Goal: Transaction & Acquisition: Book appointment/travel/reservation

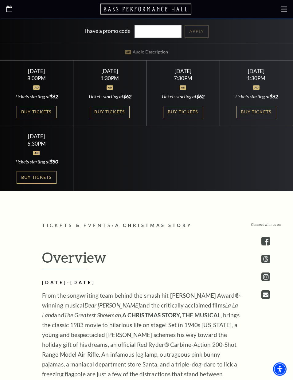
click at [287, 9] on icon at bounding box center [284, 9] width 6 height 6
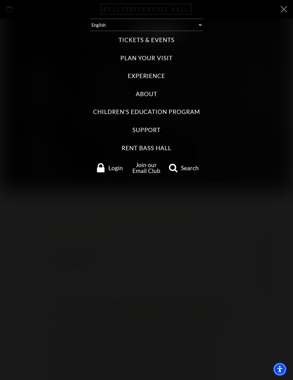
click at [170, 38] on label "Tickets & Events" at bounding box center [147, 40] width 56 height 8
click at [0, 0] on Events "Tickets & Events" at bounding box center [0, 0] width 0 height 0
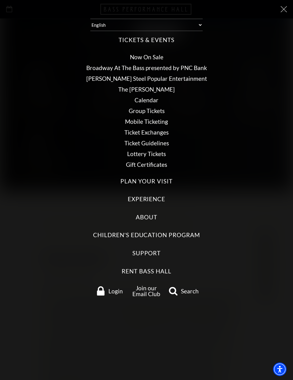
click at [161, 54] on link "Now On Sale" at bounding box center [147, 57] width 34 height 7
click at [158, 54] on link "Now On Sale" at bounding box center [147, 57] width 34 height 7
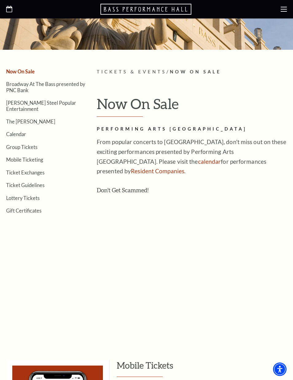
scroll to position [65, 0]
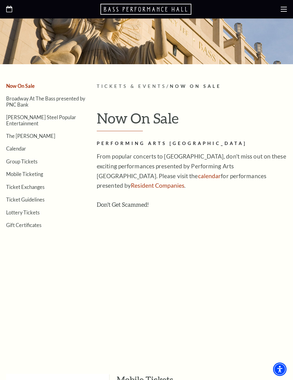
click at [12, 104] on link "Broadway At The Bass presented by PNC Bank" at bounding box center [45, 102] width 79 height 12
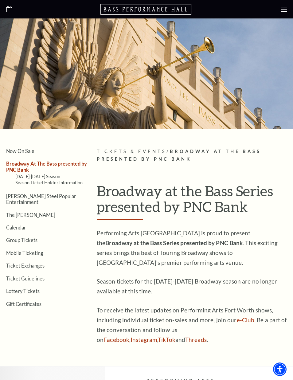
click at [283, 11] on icon at bounding box center [284, 9] width 6 height 6
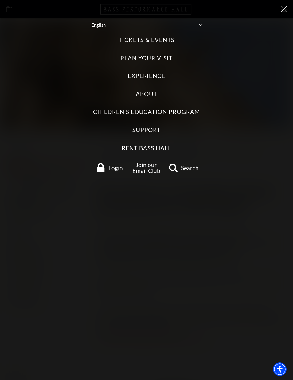
click at [122, 39] on label "Tickets & Events" at bounding box center [147, 40] width 56 height 8
click at [0, 0] on Events "Tickets & Events" at bounding box center [0, 0] width 0 height 0
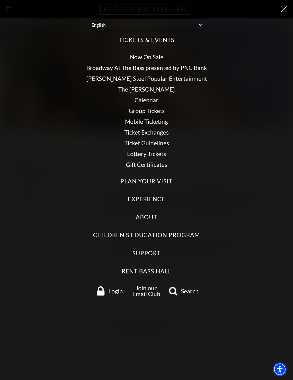
click at [137, 55] on link "Now On Sale" at bounding box center [147, 57] width 34 height 7
click at [136, 54] on link "Now On Sale" at bounding box center [147, 57] width 34 height 7
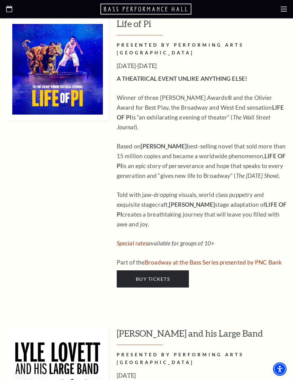
scroll to position [593, 0]
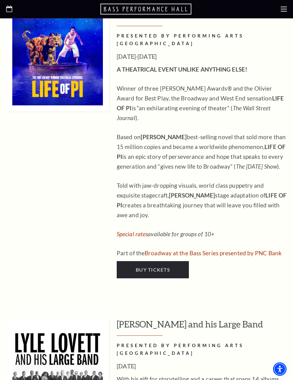
click at [133, 262] on link "Buy Tickets" at bounding box center [153, 270] width 72 height 17
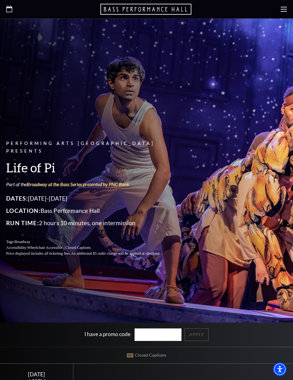
click at [282, 10] on icon at bounding box center [284, 9] width 6 height 6
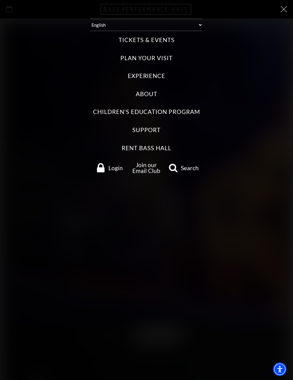
click at [284, 10] on icon at bounding box center [284, 9] width 6 height 6
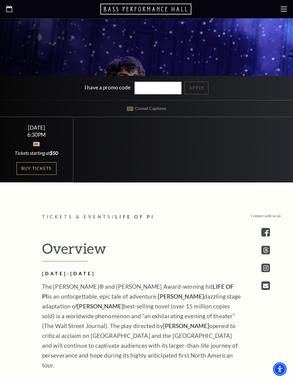
scroll to position [247, 0]
click at [26, 175] on link "Buy Tickets" at bounding box center [37, 168] width 40 height 13
click at [25, 165] on link "Buy Tickets" at bounding box center [37, 168] width 40 height 13
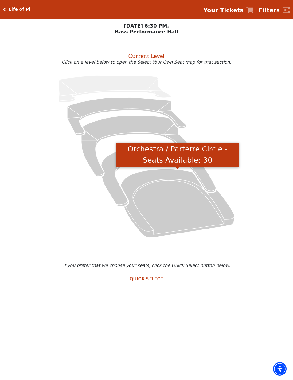
click at [155, 204] on icon "Orchestra / Parterre Circle - Seats Available: 30" at bounding box center [178, 203] width 114 height 69
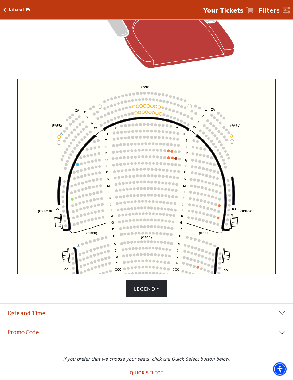
scroll to position [180, 0]
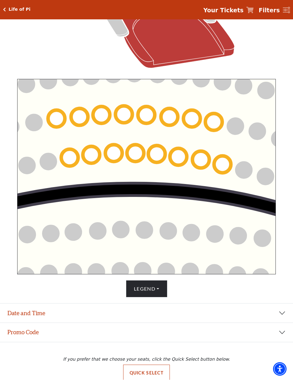
click at [81, 158] on icon "Left (ORPITL) Right (ORPITR) Center (ORPITC) ZZ AA YY BB ZA ZA (ORCL) (ORCR) (O…" at bounding box center [146, 177] width 259 height 196
click at [71, 158] on circle at bounding box center [70, 157] width 17 height 17
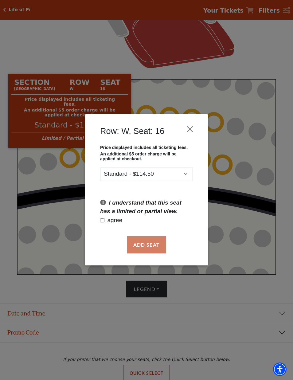
click at [38, 255] on div "Row: W, Seat: 16 Price displayed includes all ticketing fees. An additional $5 …" at bounding box center [146, 190] width 293 height 380
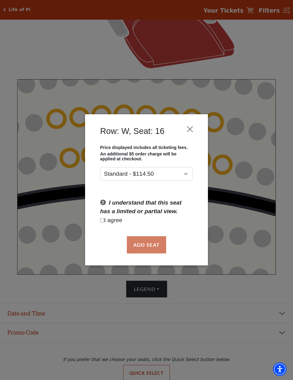
click at [195, 122] on div "Row: W, Seat: 16" at bounding box center [146, 133] width 105 height 25
click at [192, 126] on button "Close" at bounding box center [191, 130] width 12 height 12
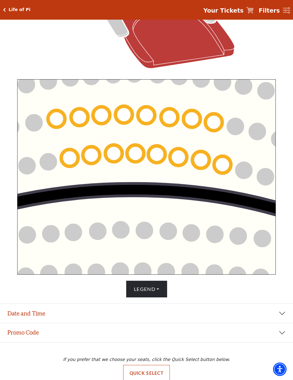
click at [220, 165] on circle at bounding box center [222, 164] width 17 height 17
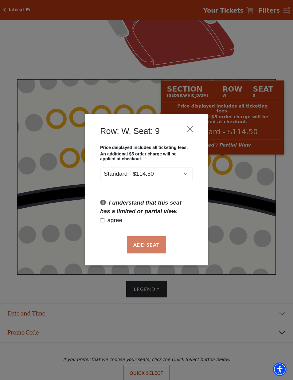
click at [195, 125] on button "Close" at bounding box center [191, 130] width 12 height 12
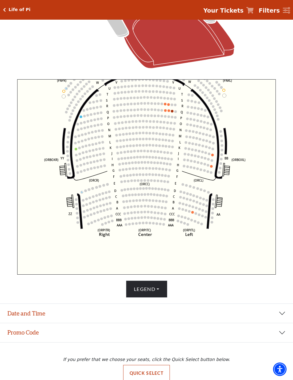
click at [82, 323] on button "Date and Time" at bounding box center [146, 313] width 293 height 19
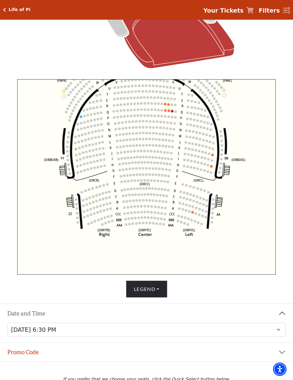
click at [73, 298] on div "Legend $114.50 Premium $97 Price Level A $79.50 Price Level B $62 Price Level C…" at bounding box center [147, 289] width 288 height 17
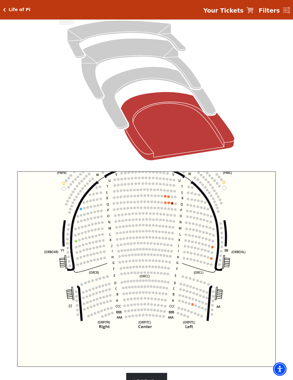
scroll to position [88, 0]
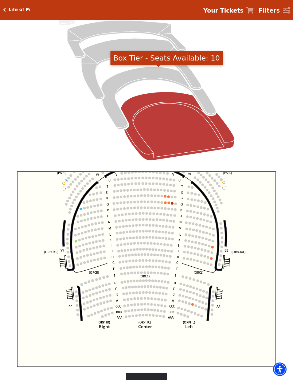
click at [170, 77] on icon "Box Tier - Seats Available: 10" at bounding box center [158, 98] width 115 height 62
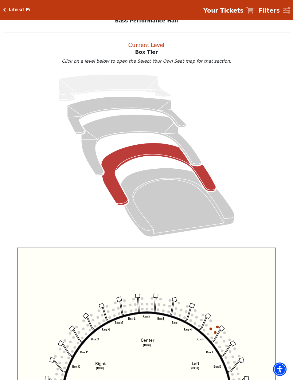
scroll to position [12, 0]
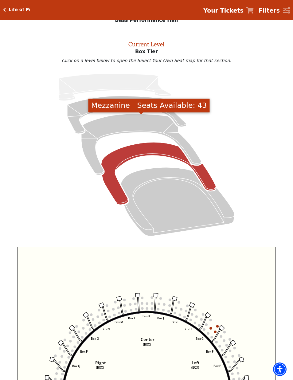
click at [91, 158] on icon "Mezzanine - Seats Available: 43" at bounding box center [142, 144] width 120 height 61
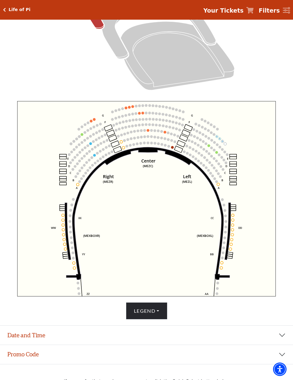
scroll to position [180, 0]
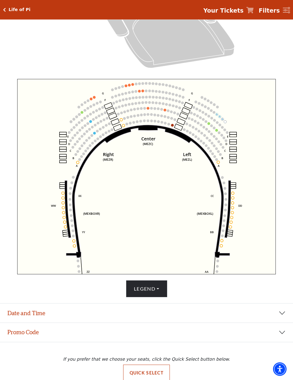
click at [30, 165] on icon "Center (MEZC) Right (MEZR) Left (MEZL) (MEXBOXR) (MEXBOXL) XX WW CC DD YY BB ZZ…" at bounding box center [146, 177] width 259 height 196
click at [0, 184] on div "Choose My Seats Quick Select Current Level Mezzanine Click on a level below to …" at bounding box center [146, 81] width 293 height 434
